Goal: Transaction & Acquisition: Download file/media

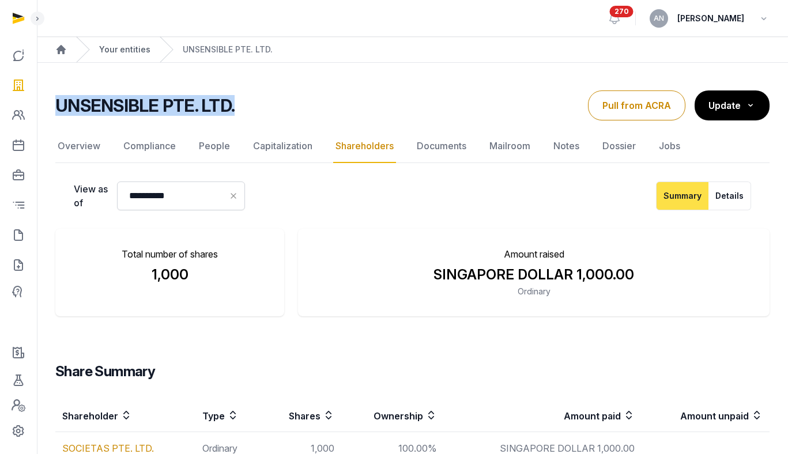
click at [130, 52] on link "Your entities" at bounding box center [124, 50] width 51 height 12
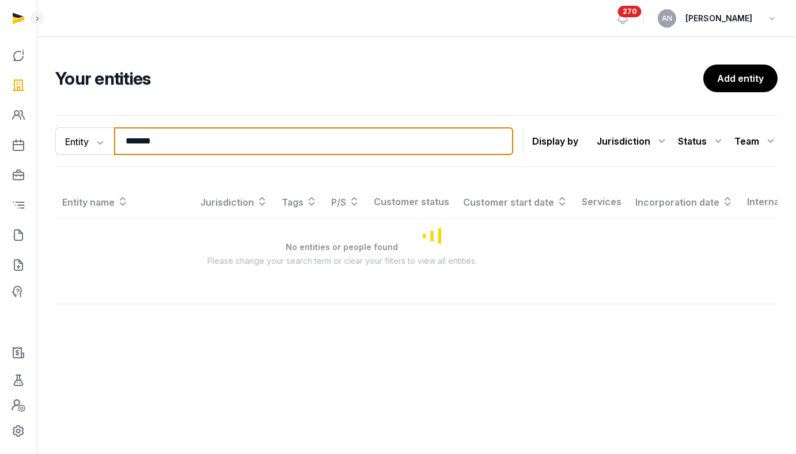
click at [170, 133] on input "*******" at bounding box center [313, 141] width 399 height 28
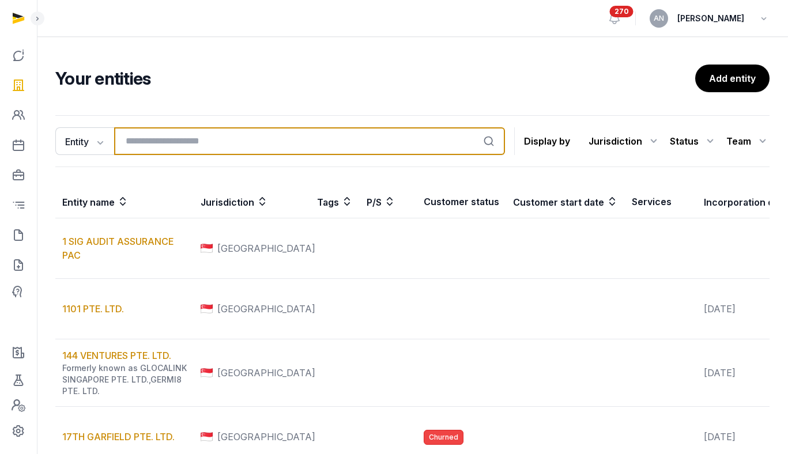
click at [150, 137] on input "search" at bounding box center [309, 141] width 391 height 28
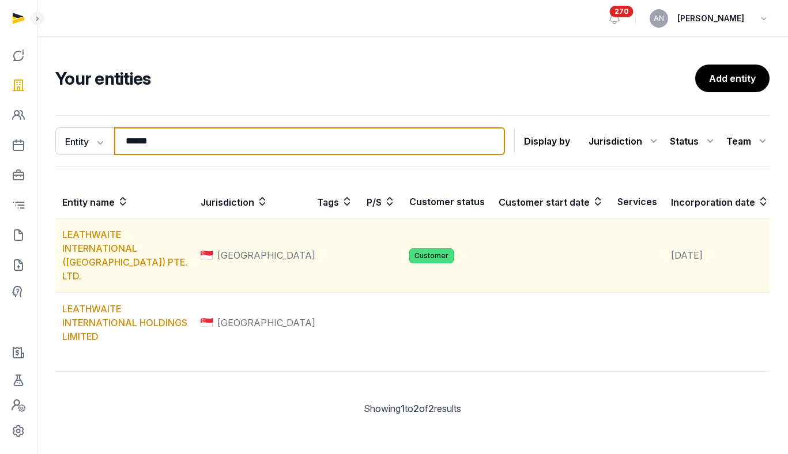
type input "******"
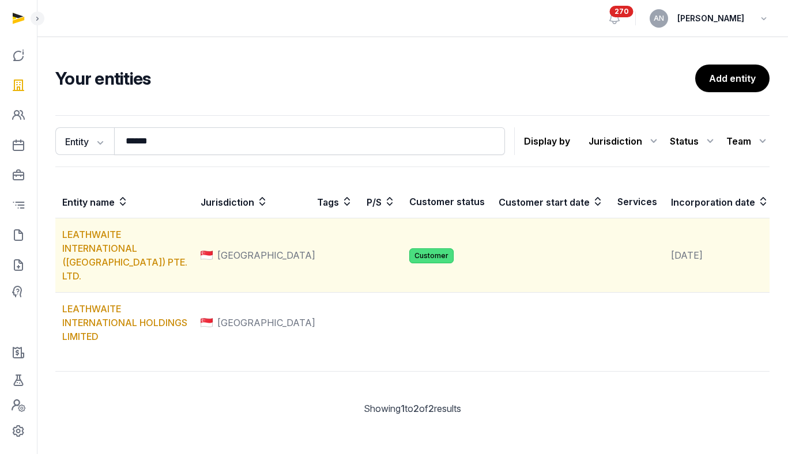
click at [99, 254] on td "LEATHWAITE INTERNATIONAL ([GEOGRAPHIC_DATA]) PTE. LTD." at bounding box center [124, 255] width 138 height 74
click at [90, 264] on link "LEATHWAITE INTERNATIONAL ([GEOGRAPHIC_DATA]) PTE. LTD." at bounding box center [124, 255] width 125 height 53
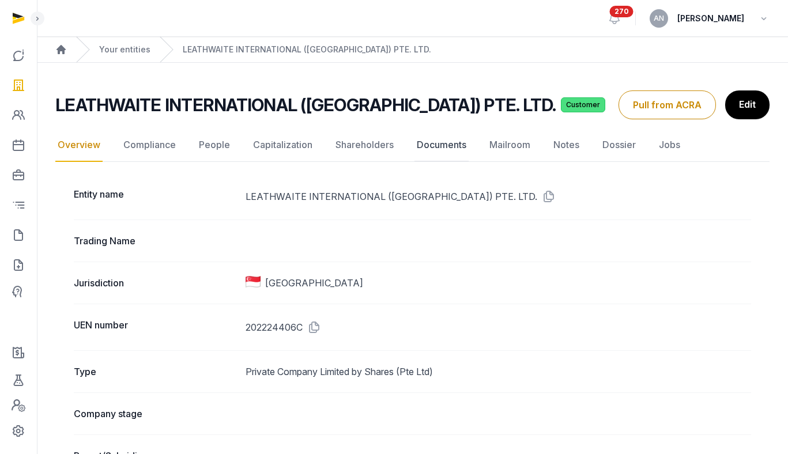
click at [437, 148] on link "Documents" at bounding box center [441, 145] width 54 height 33
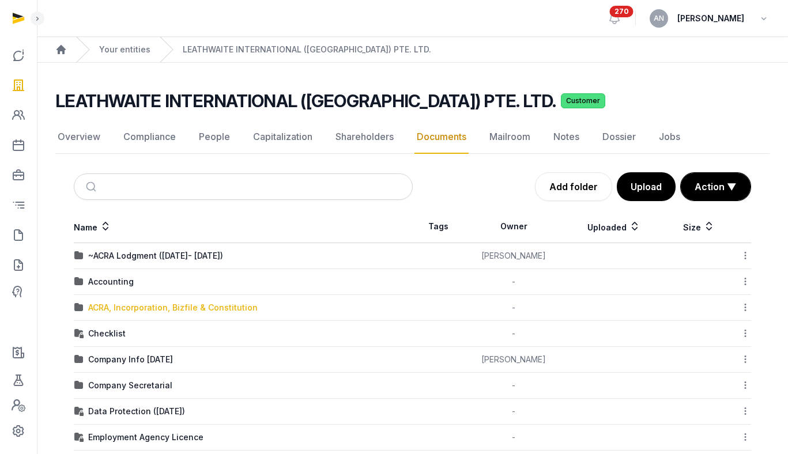
click at [125, 308] on div "ACRA, Incorporation, Bizfile & Constitution" at bounding box center [172, 308] width 169 height 12
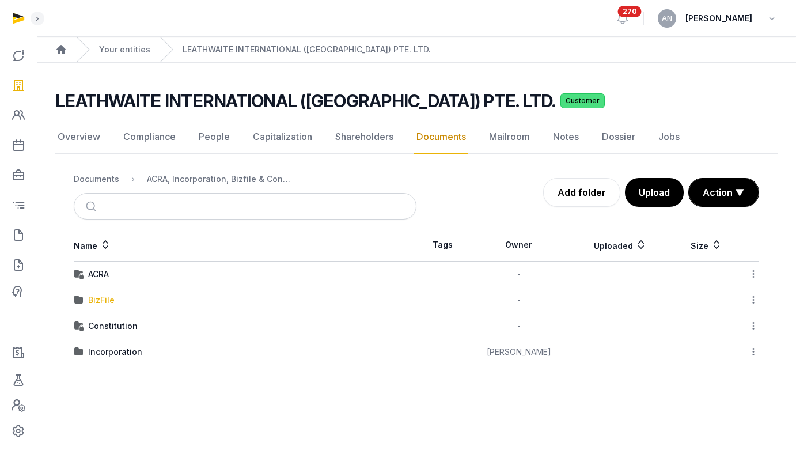
click at [109, 296] on div "BizFile" at bounding box center [101, 301] width 27 height 12
click at [104, 355] on div "2025" at bounding box center [98, 352] width 20 height 12
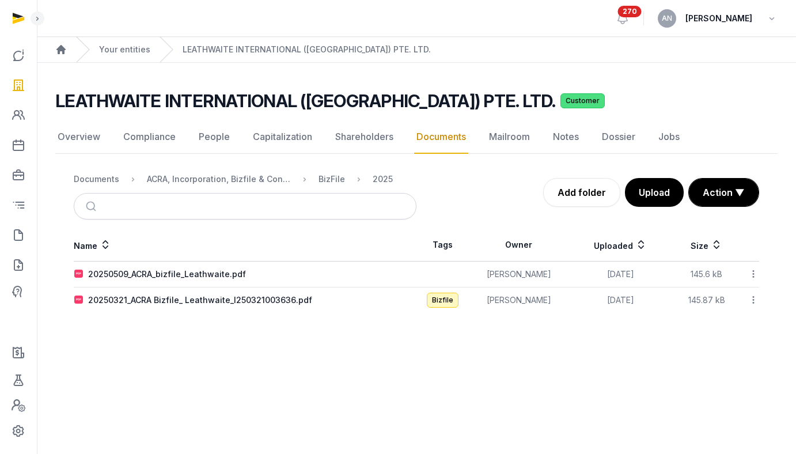
click at [755, 272] on icon at bounding box center [754, 274] width 10 height 12
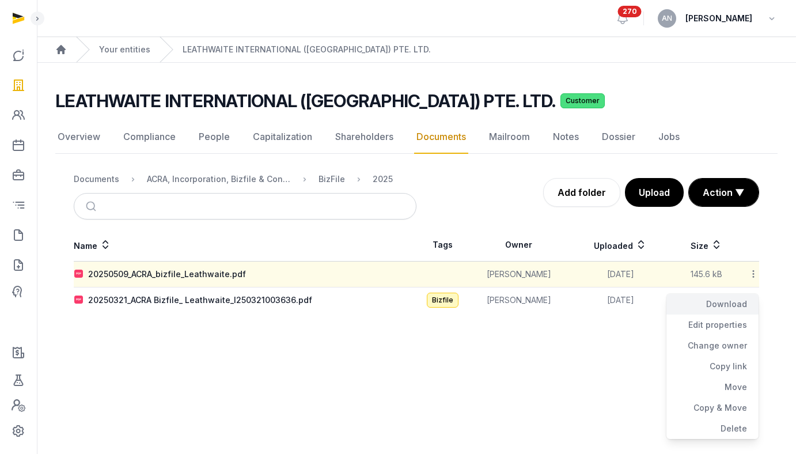
click at [742, 315] on div "Download" at bounding box center [713, 325] width 92 height 21
